Goal: Check status

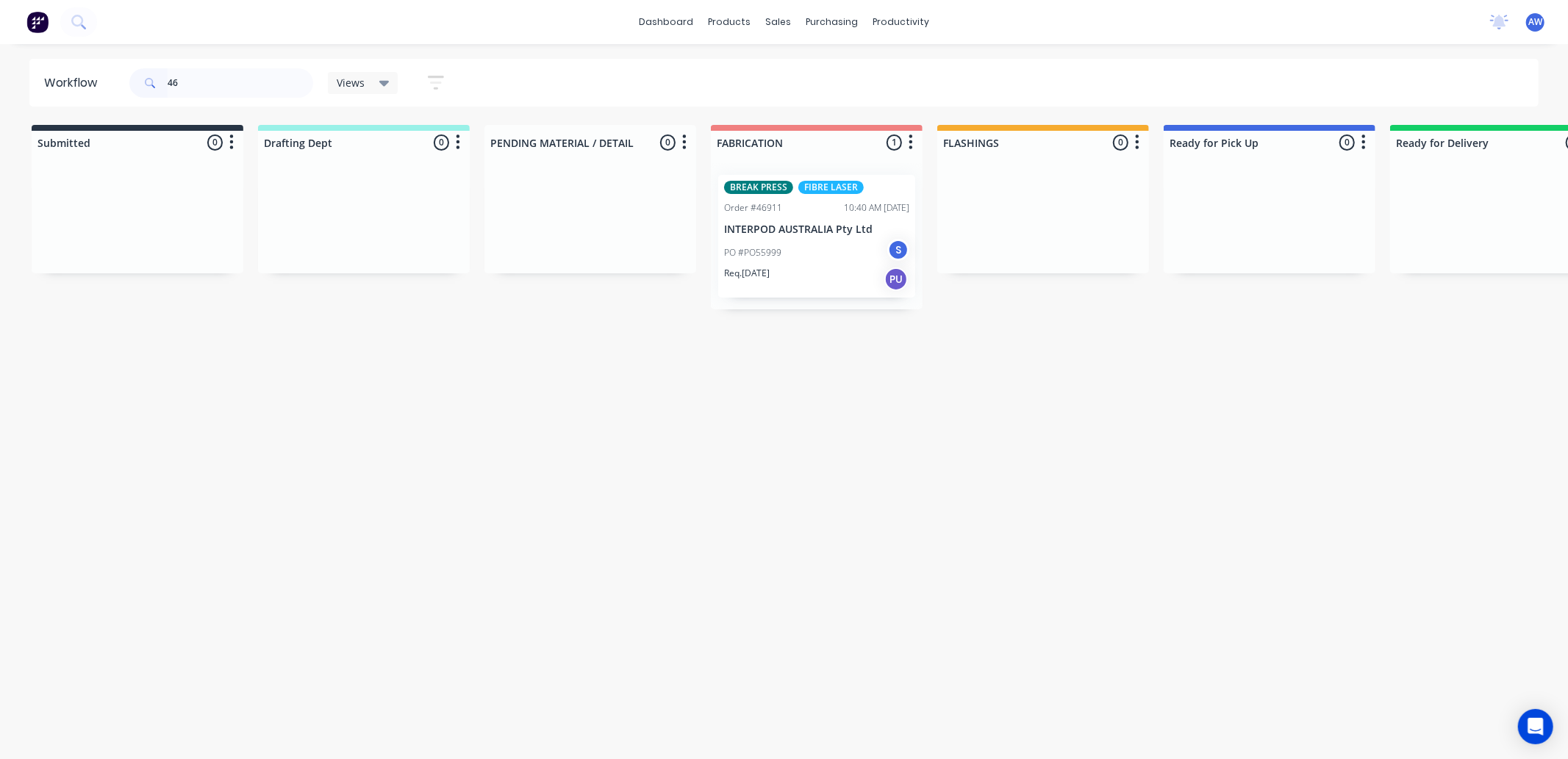
type input "4"
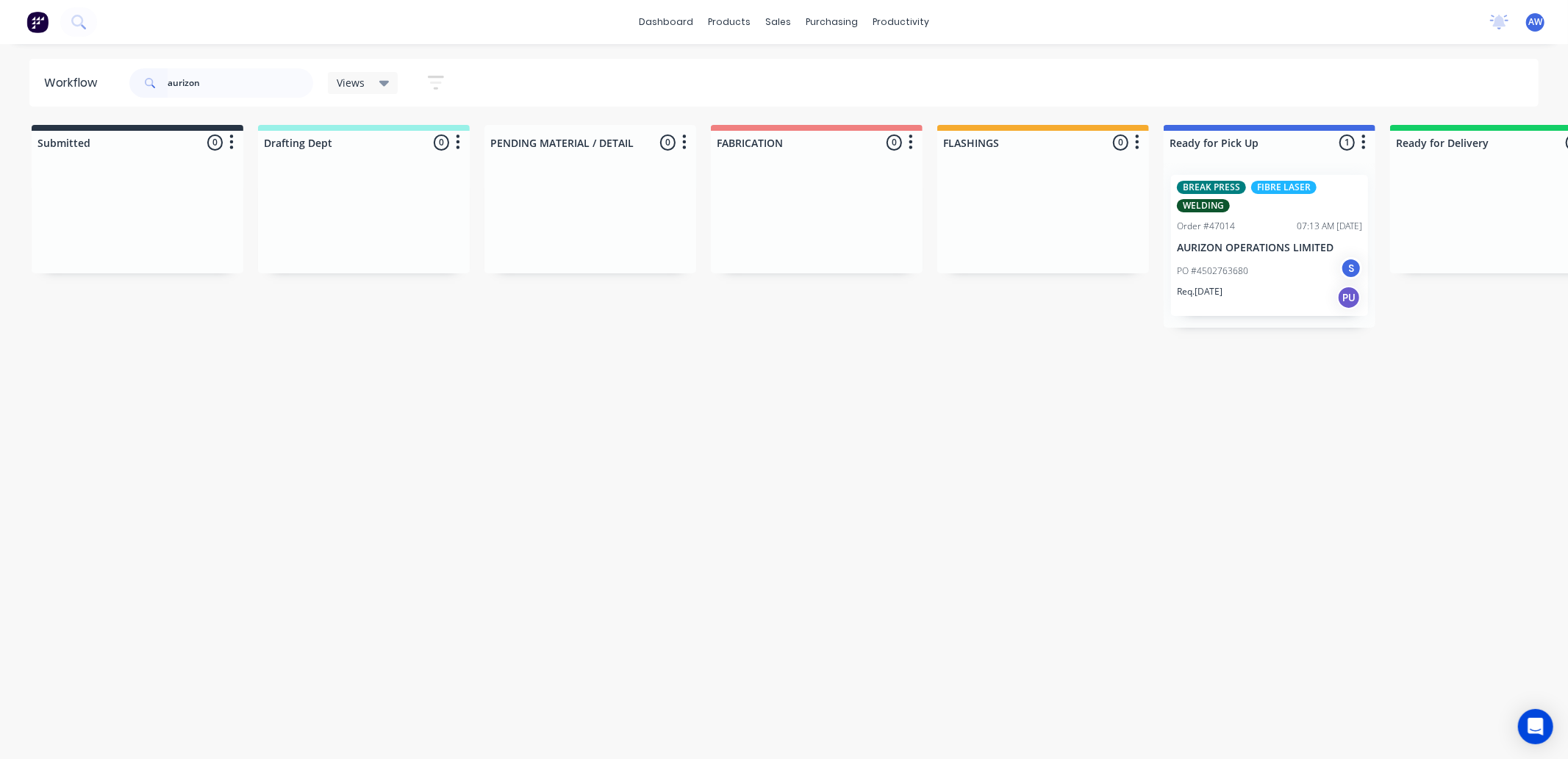
click at [1276, 294] on div "Req. 01/09/25 PU" at bounding box center [1269, 297] width 185 height 25
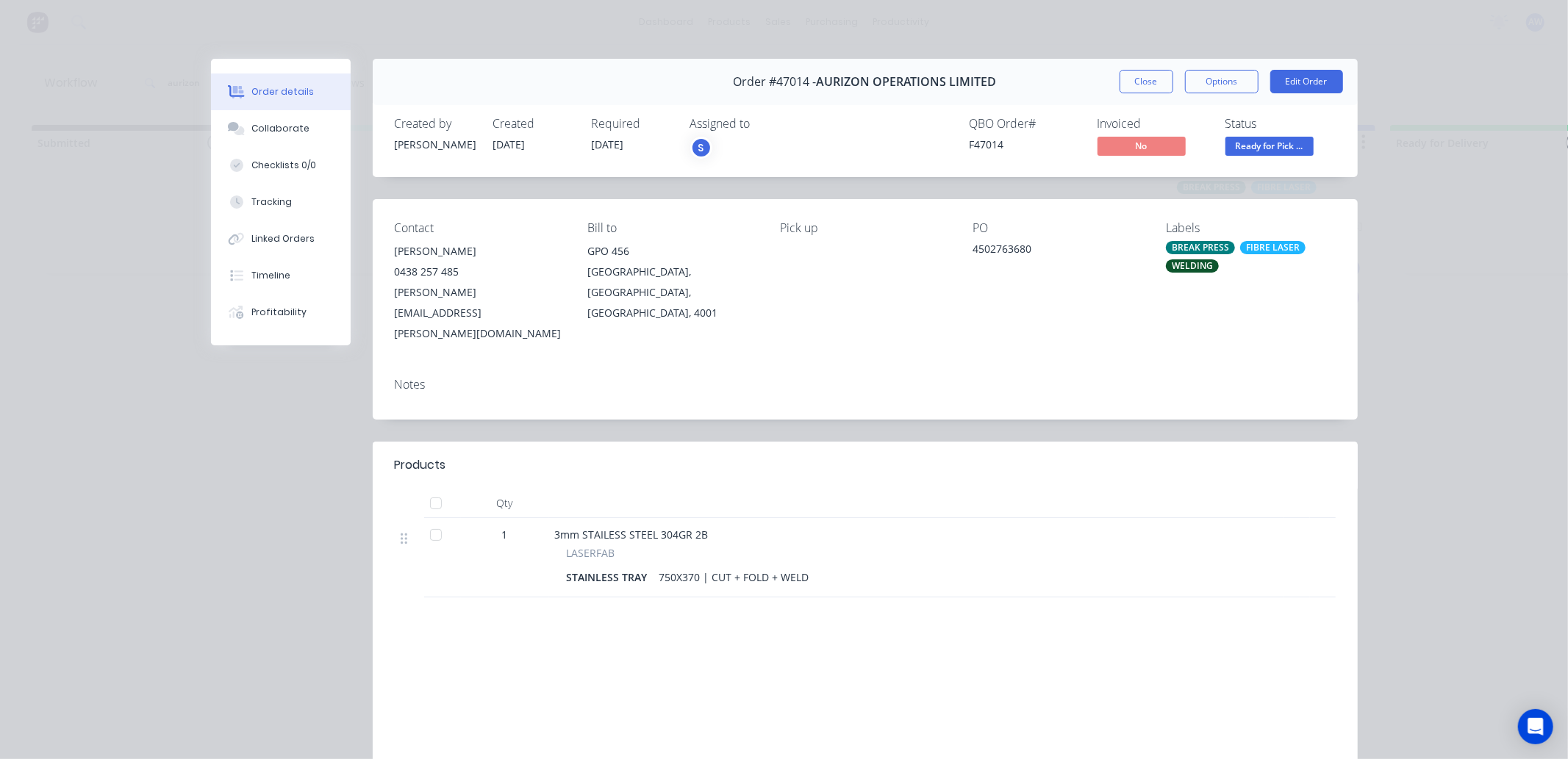
drag, startPoint x: 1159, startPoint y: 84, endPoint x: 989, endPoint y: 113, distance: 172.5
click at [1161, 84] on button "Close" at bounding box center [1146, 81] width 54 height 23
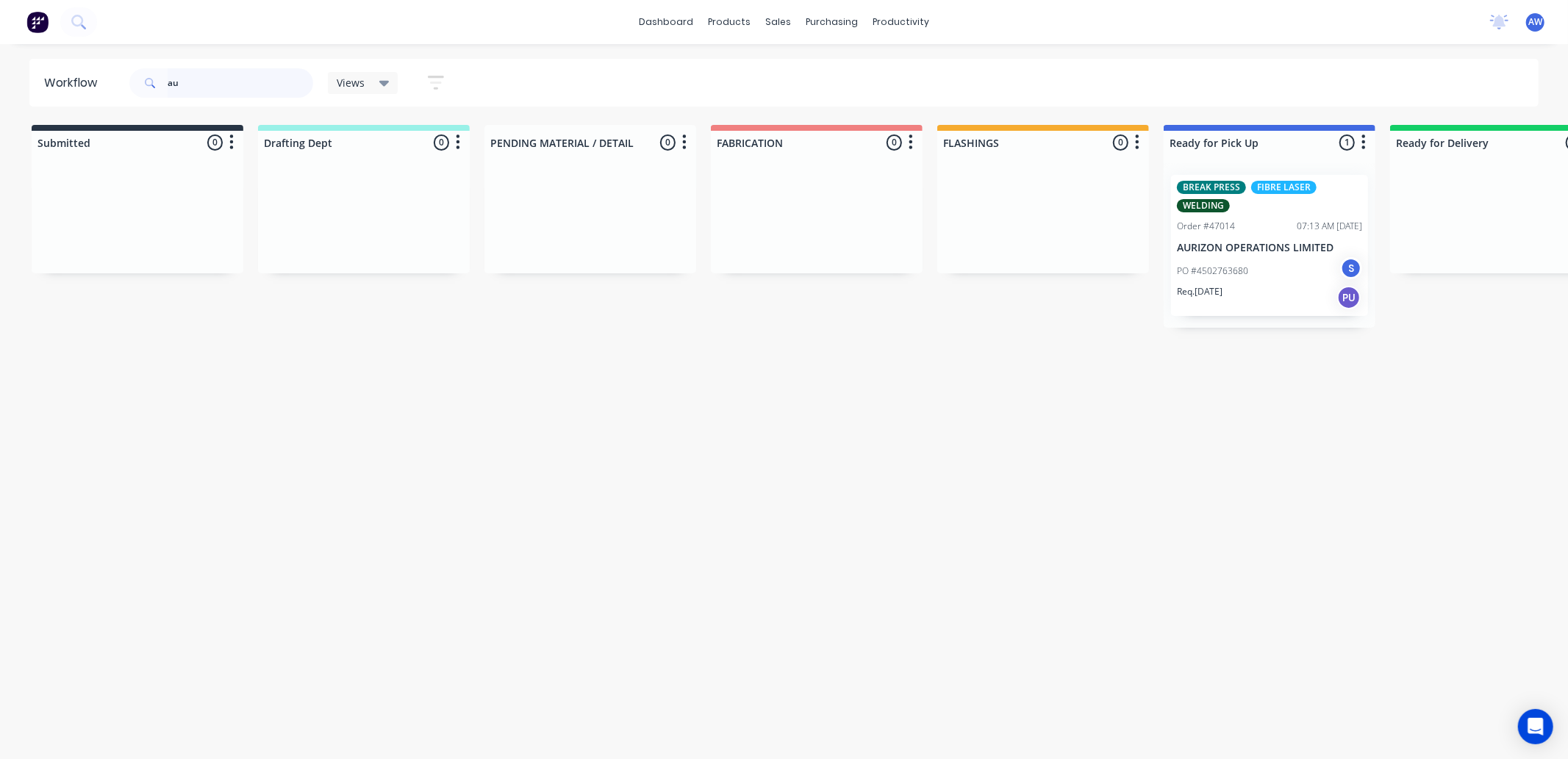
type input "a"
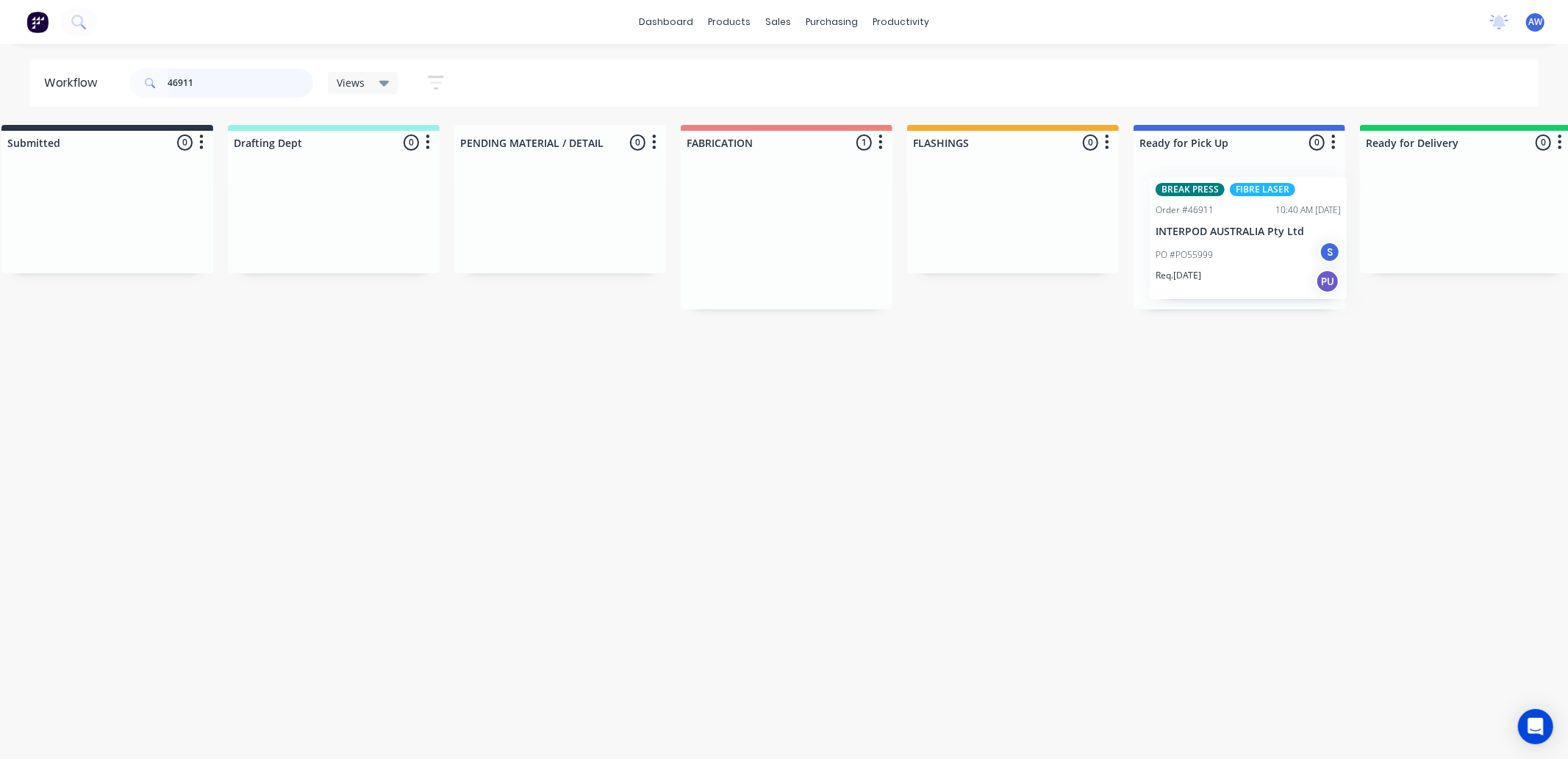
scroll to position [0, 41]
drag, startPoint x: 800, startPoint y: 251, endPoint x: 1227, endPoint y: 327, distance: 433.7
click at [1231, 252] on div "Submitted 0 Sort By Created date Required date Order number Customer name Most …" at bounding box center [1174, 217] width 2451 height 185
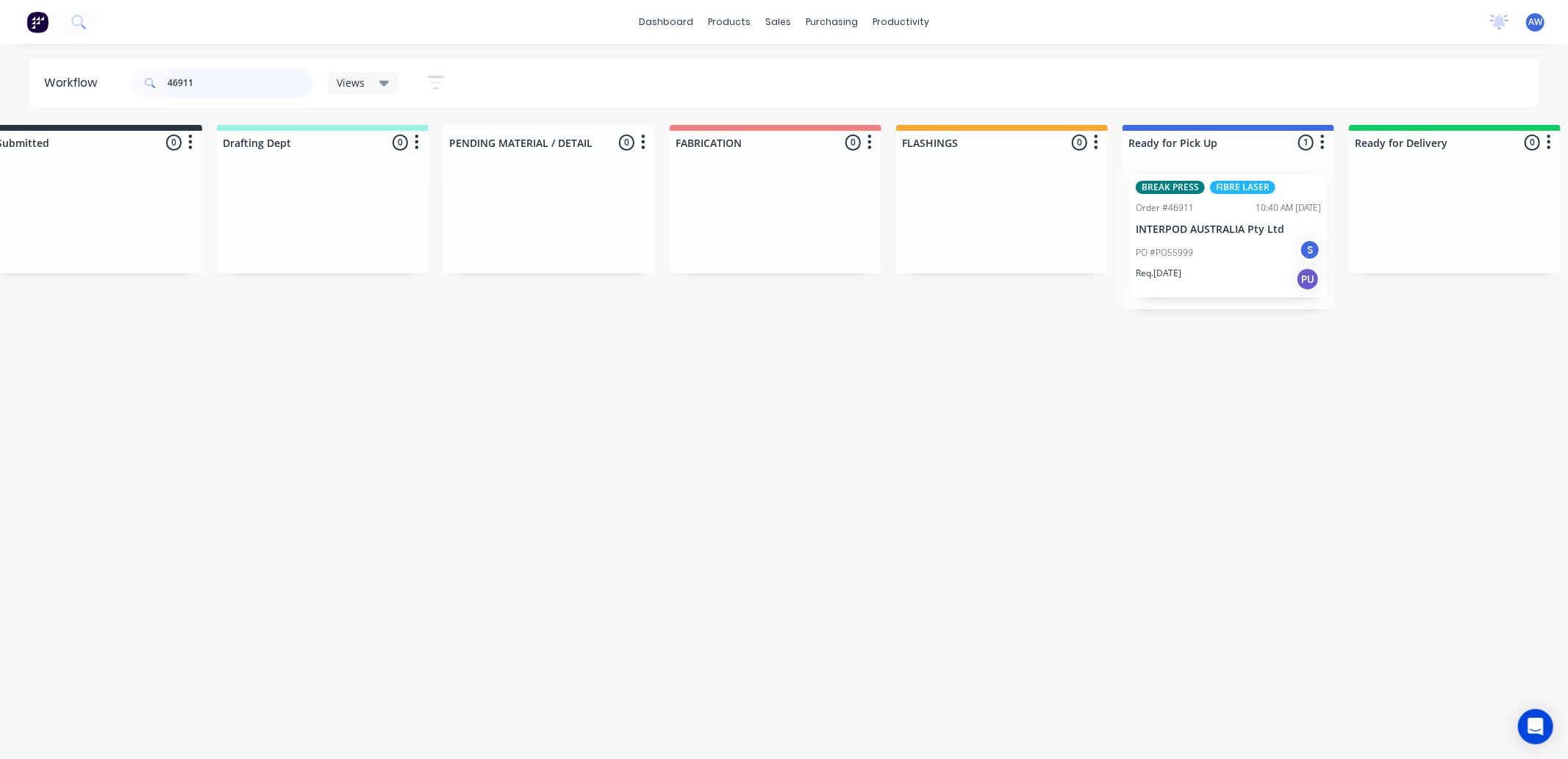
drag, startPoint x: 1224, startPoint y: 222, endPoint x: 1220, endPoint y: 233, distance: 11.7
click at [1222, 228] on div "BREAK PRESS FIBRE LASER Order #46911 10:40 AM 12/08/25 INTERPOD AUSTRALIA Pty L…" at bounding box center [1227, 236] width 211 height 146
type input "46911"
click at [1228, 254] on div "PO #PO55999 S" at bounding box center [1227, 253] width 185 height 28
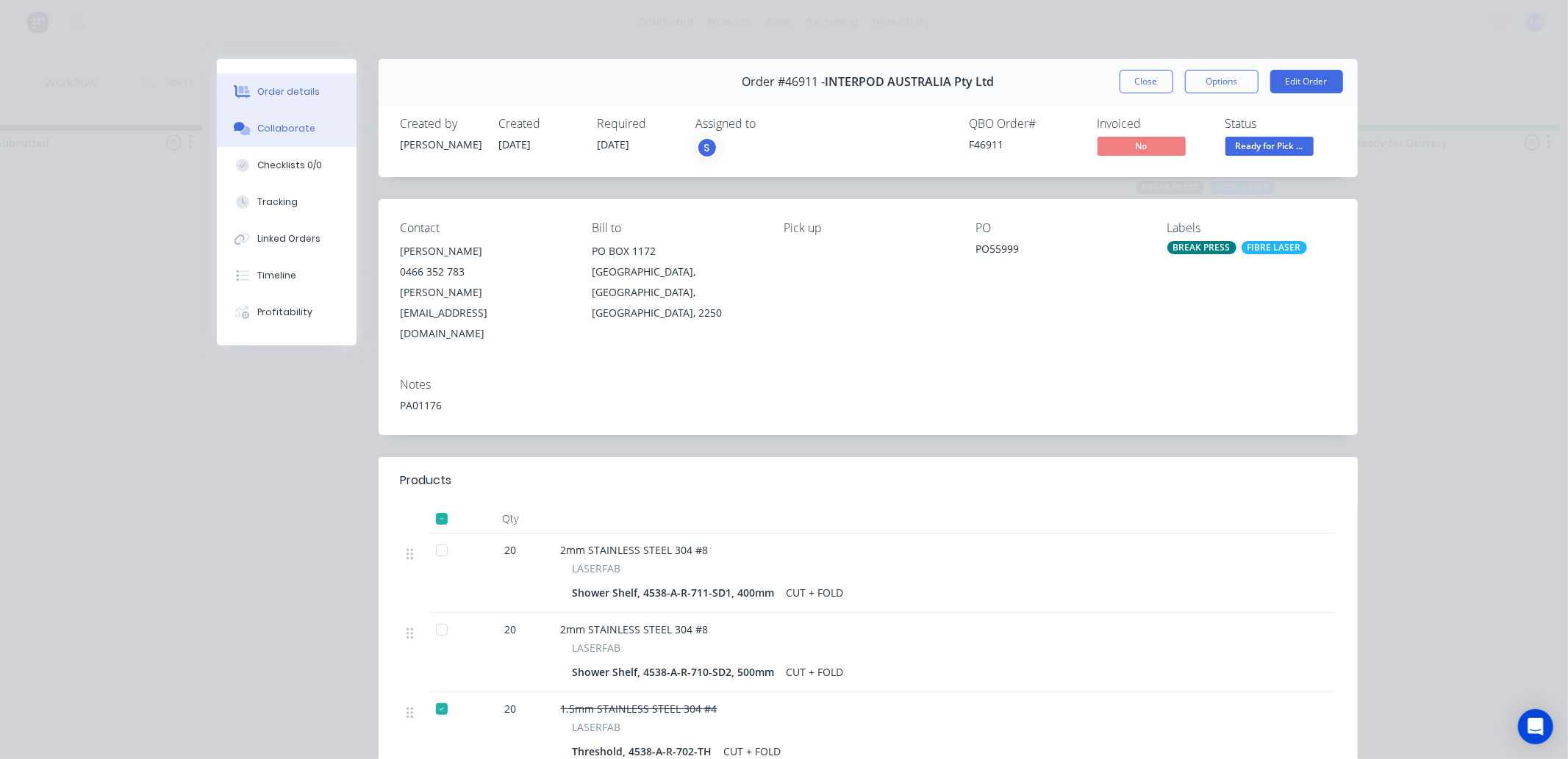
click at [300, 128] on div "Collaborate" at bounding box center [286, 128] width 58 height 13
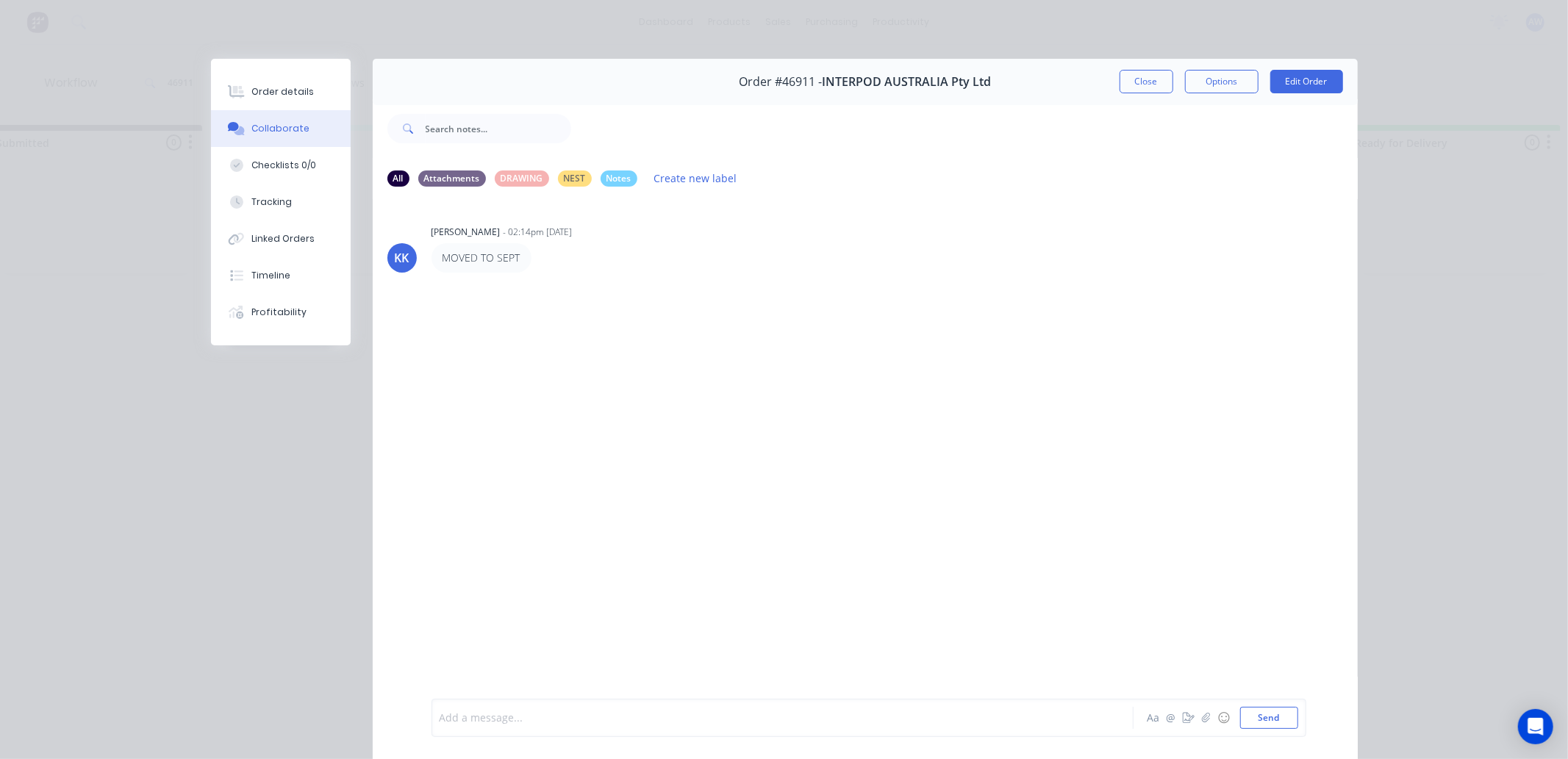
click at [485, 723] on div at bounding box center [762, 718] width 643 height 16
click at [1150, 86] on button "Close" at bounding box center [1146, 81] width 54 height 23
